Goal: Task Accomplishment & Management: Use online tool/utility

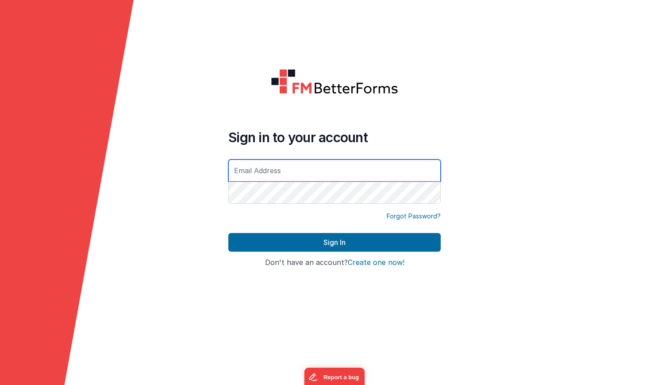
click at [391, 176] on input "text" at bounding box center [334, 170] width 213 height 22
click at [288, 176] on input "text" at bounding box center [334, 170] width 213 height 22
click at [276, 173] on input "text" at bounding box center [334, 170] width 213 height 22
click at [175, 166] on form "Sign in to your account Forgot Password? Sign In Sign in with Google Don't have…" at bounding box center [334, 192] width 669 height 385
click at [240, 172] on input "text" at bounding box center [334, 170] width 213 height 22
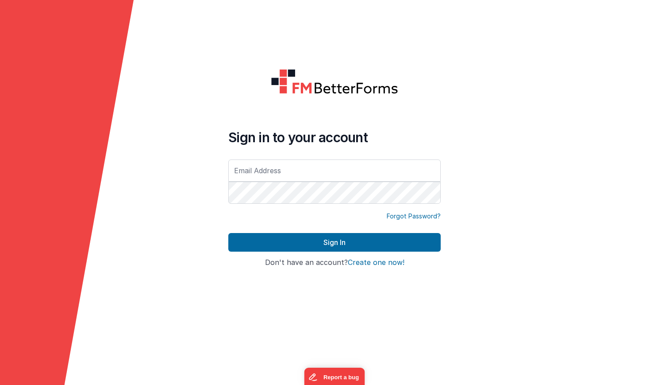
click at [276, 175] on input "text" at bounding box center [334, 170] width 213 height 22
paste input "[EMAIL_ADDRESS][DOMAIN_NAME]"
type input "[EMAIL_ADDRESS][DOMAIN_NAME]"
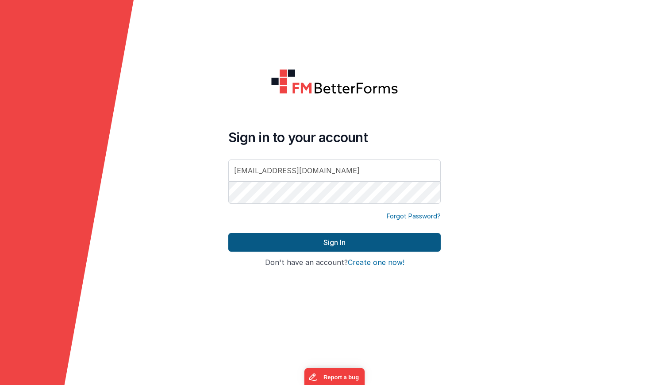
click at [273, 244] on button "Sign In" at bounding box center [334, 242] width 213 height 19
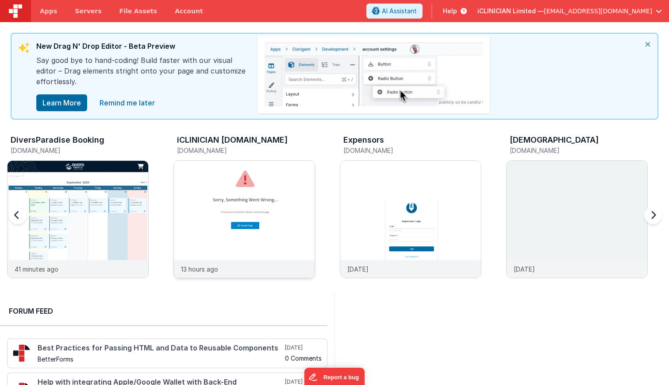
click at [242, 246] on img at bounding box center [244, 231] width 141 height 141
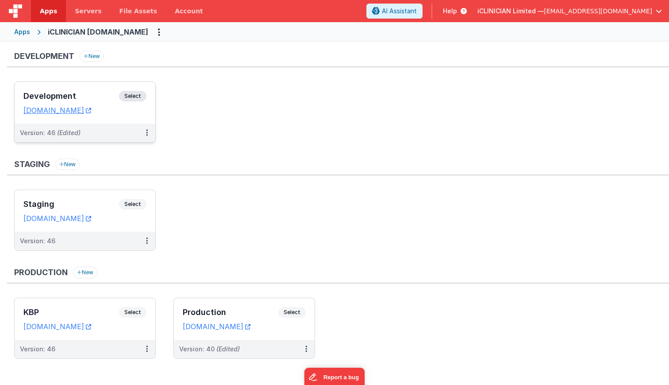
click at [99, 95] on h3 "Development" at bounding box center [71, 96] width 96 height 9
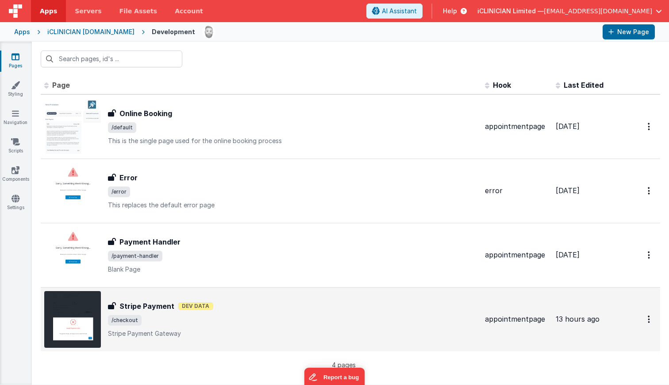
click at [217, 302] on div "Stripe Payment Dev Data" at bounding box center [293, 306] width 370 height 11
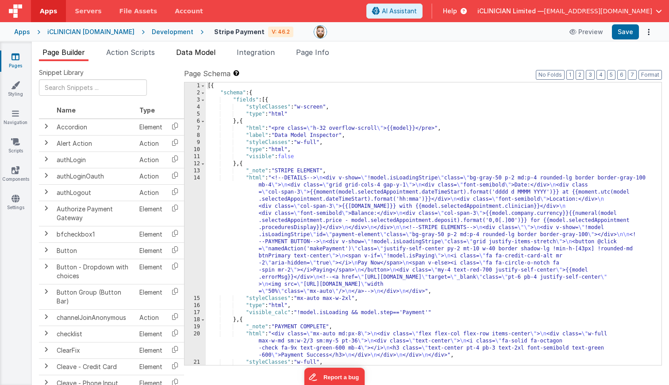
click at [208, 58] on li "Data Model" at bounding box center [196, 54] width 46 height 14
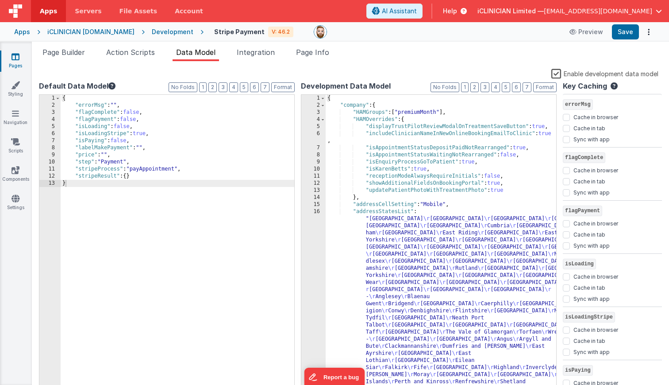
click at [558, 74] on label "Enable development data model" at bounding box center [605, 73] width 107 height 10
click at [0, 0] on input "Enable development data model" at bounding box center [0, 0] width 0 height 0
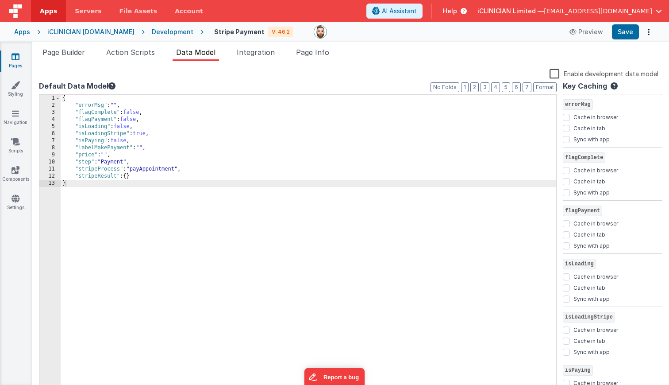
click at [315, 155] on div "{ "errorMsg" : "" , "flagComplete" : false , "flagPayment" : false , "isLoading…" at bounding box center [309, 250] width 496 height 311
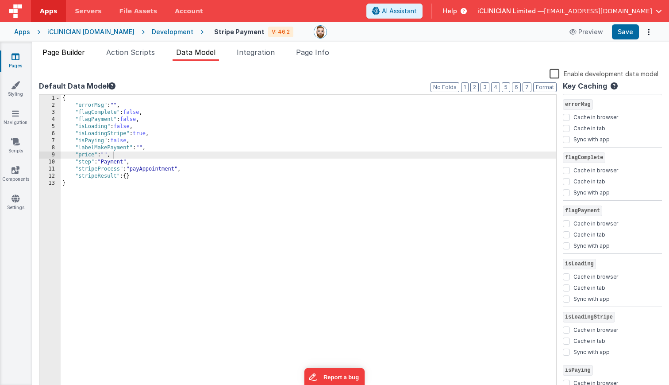
click at [64, 52] on span "Page Builder" at bounding box center [64, 52] width 43 height 9
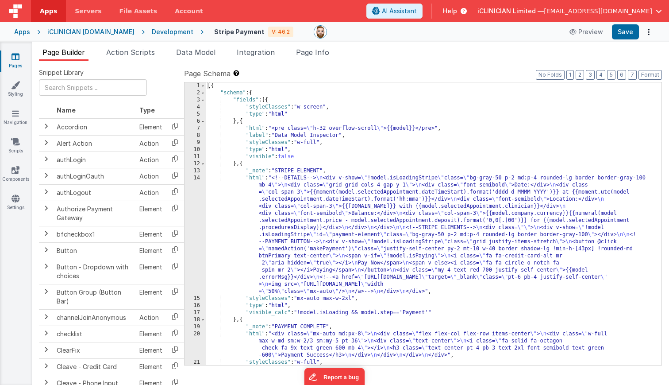
click at [309, 149] on div "[{ "schema" : { "fields" : [{ "styleClasses" : "w-screen" , "type" : "html" } ,…" at bounding box center [434, 230] width 456 height 297
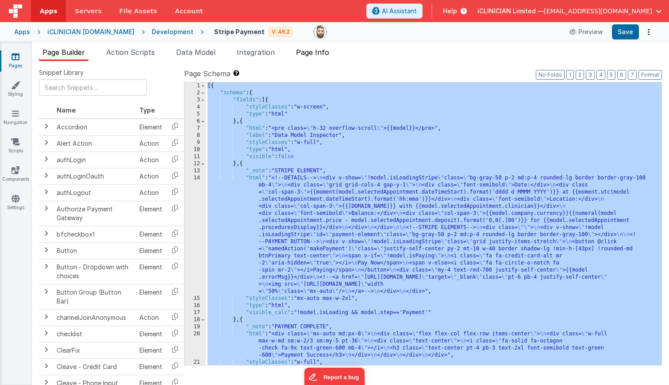
click at [318, 53] on span "Page Info" at bounding box center [312, 52] width 33 height 9
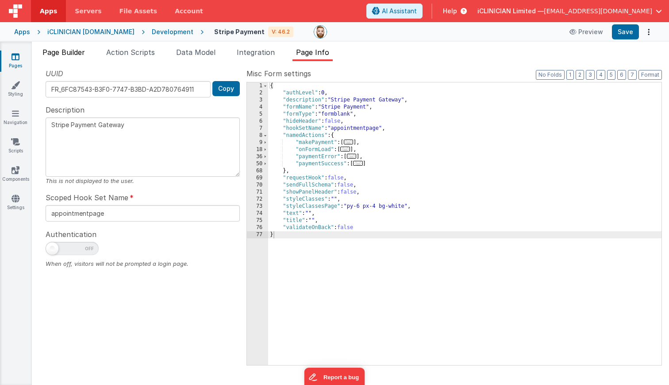
click at [67, 55] on span "Page Builder" at bounding box center [64, 52] width 43 height 9
